Goal: Transaction & Acquisition: Subscribe to service/newsletter

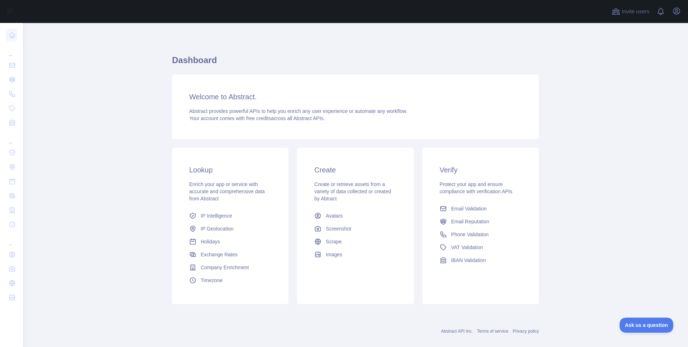
click at [559, 112] on main "Dashboard Welcome to Abstract. Abstract provides powerful APIs to help you enri…" at bounding box center [355, 185] width 665 height 324
click at [127, 108] on main "Dashboard Welcome to Abstract. Abstract provides powerful APIs to help you enri…" at bounding box center [355, 185] width 665 height 324
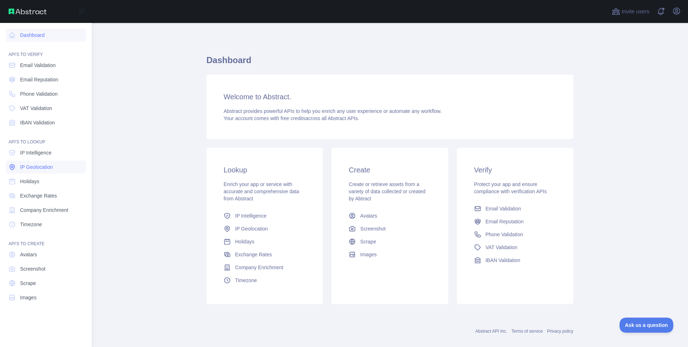
click at [28, 166] on span "IP Geolocation" at bounding box center [36, 166] width 33 height 7
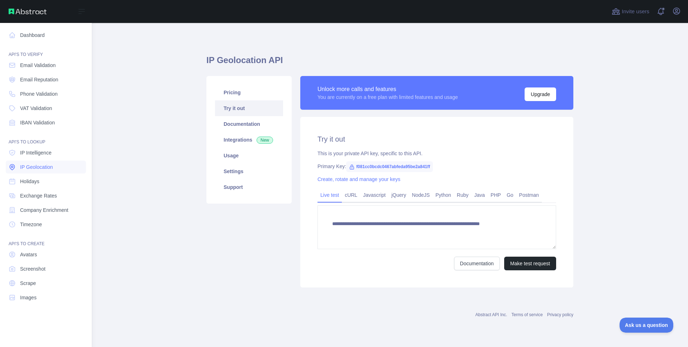
type textarea "**********"
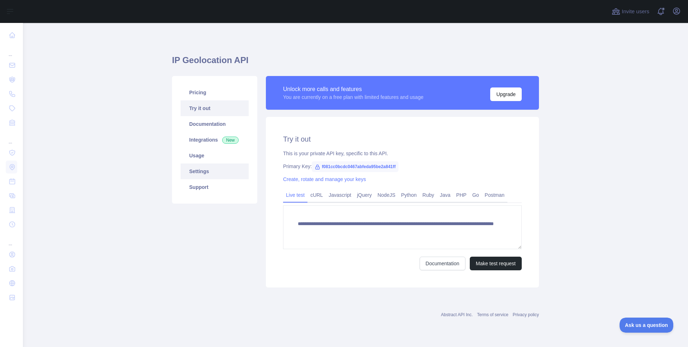
click at [197, 172] on link "Settings" at bounding box center [215, 171] width 68 height 16
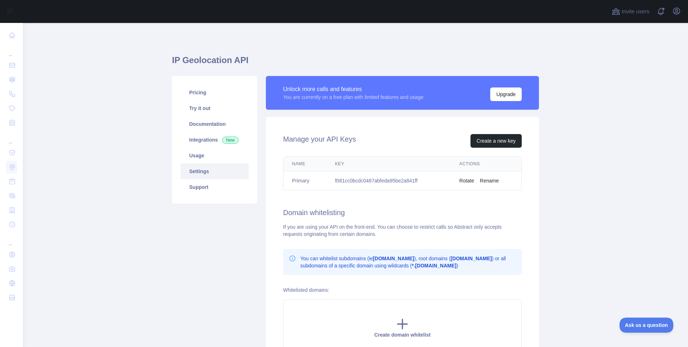
click at [553, 211] on main "IP Geolocation API Pricing Try it out Documentation Integrations New Usage Sett…" at bounding box center [355, 185] width 665 height 324
click at [549, 146] on main "IP Geolocation API Pricing Try it out Documentation Integrations New Usage Sett…" at bounding box center [355, 185] width 665 height 324
click at [491, 140] on button "Create a new key" at bounding box center [495, 141] width 51 height 14
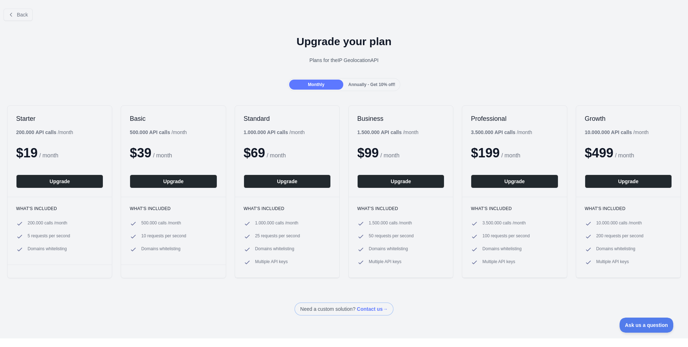
click at [263, 261] on span "Multiple API keys" at bounding box center [271, 262] width 33 height 7
click at [262, 291] on div "Back Upgrade your plan Plans for the IP Geolocation API Monthly Annually - Get …" at bounding box center [344, 159] width 688 height 312
click at [225, 287] on div "Back Upgrade your plan Plans for the IP Geolocation API Monthly Annually - Get …" at bounding box center [344, 159] width 688 height 312
click at [225, 286] on div "Back Upgrade your plan Plans for the IP Geolocation API Monthly Annually - Get …" at bounding box center [344, 159] width 688 height 312
click at [230, 286] on div "Back Upgrade your plan Plans for the IP Geolocation API Monthly Annually - Get …" at bounding box center [344, 159] width 688 height 312
